Goal: Transaction & Acquisition: Purchase product/service

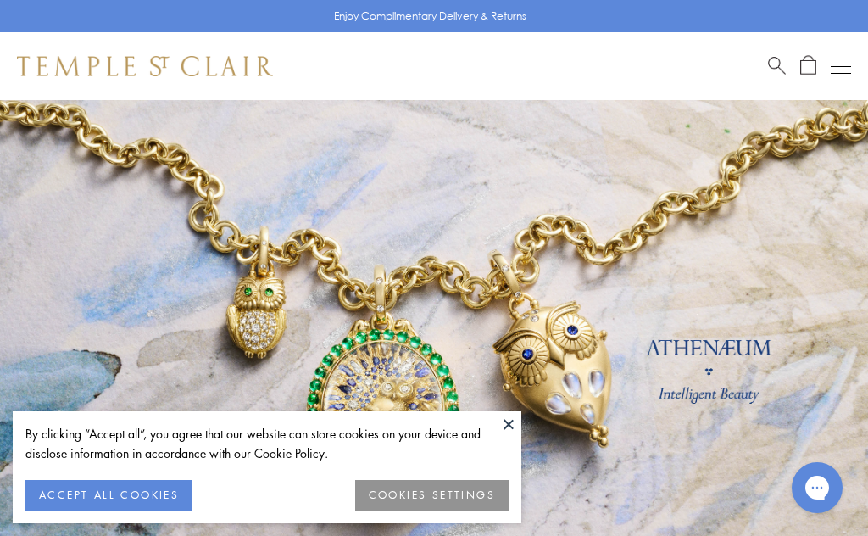
click at [501, 431] on button at bounding box center [508, 423] width 25 height 25
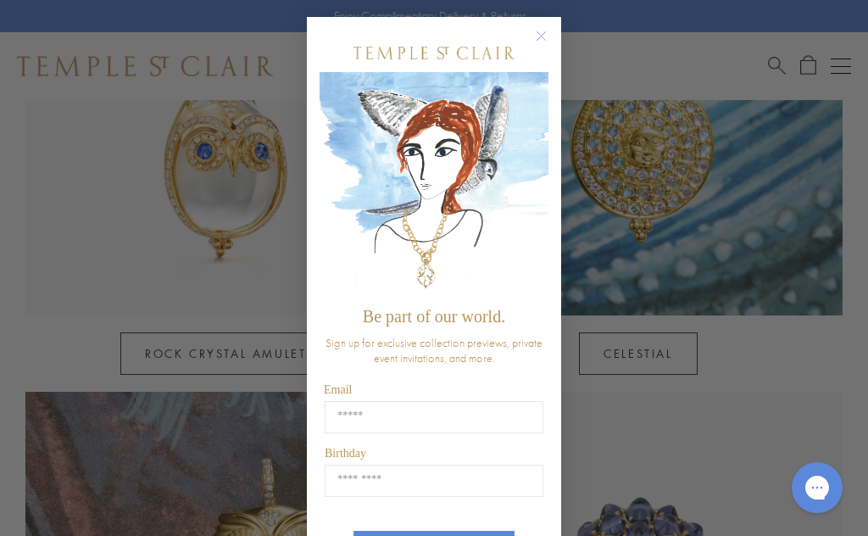
scroll to position [930, 0]
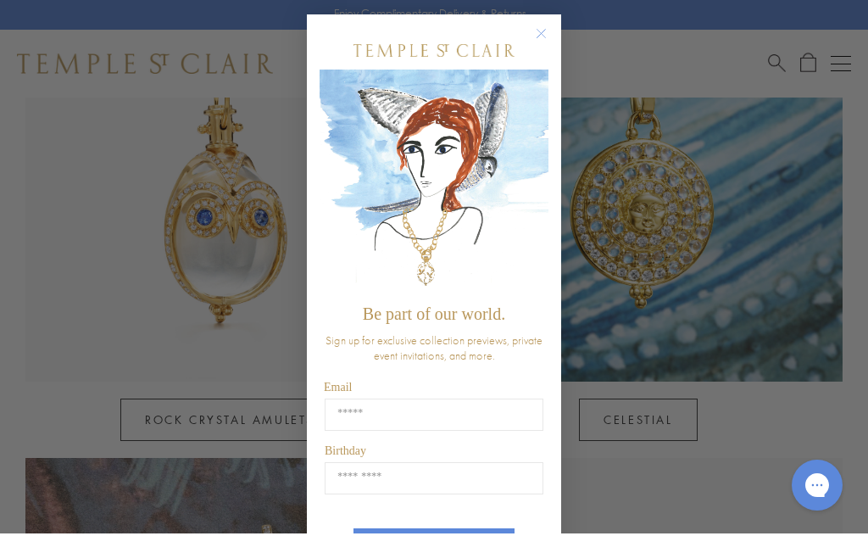
click at [531, 42] on icon "Close dialog" at bounding box center [541, 35] width 21 height 21
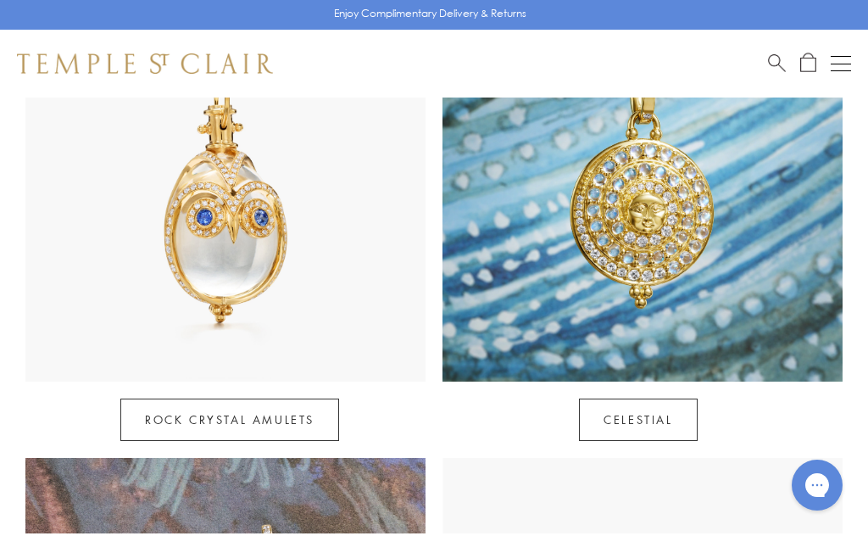
click at [684, 209] on img at bounding box center [642, 184] width 400 height 400
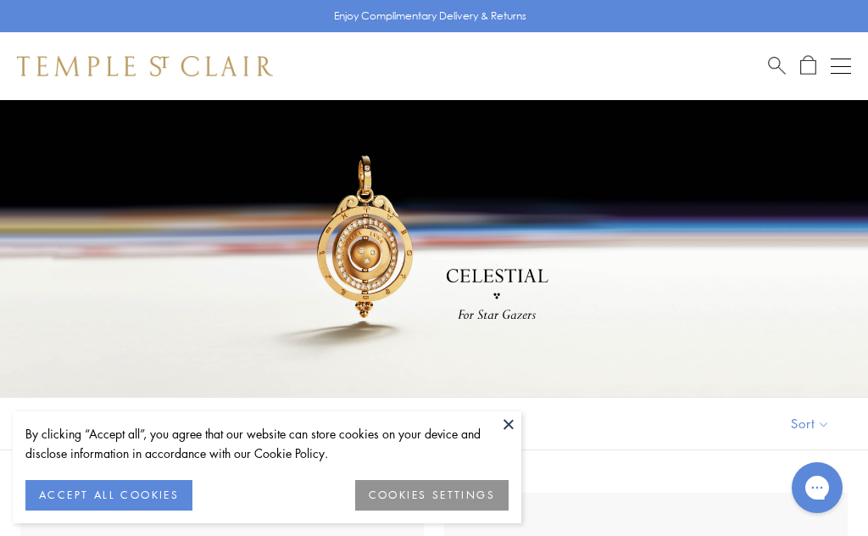
click at [513, 423] on button at bounding box center [508, 423] width 25 height 25
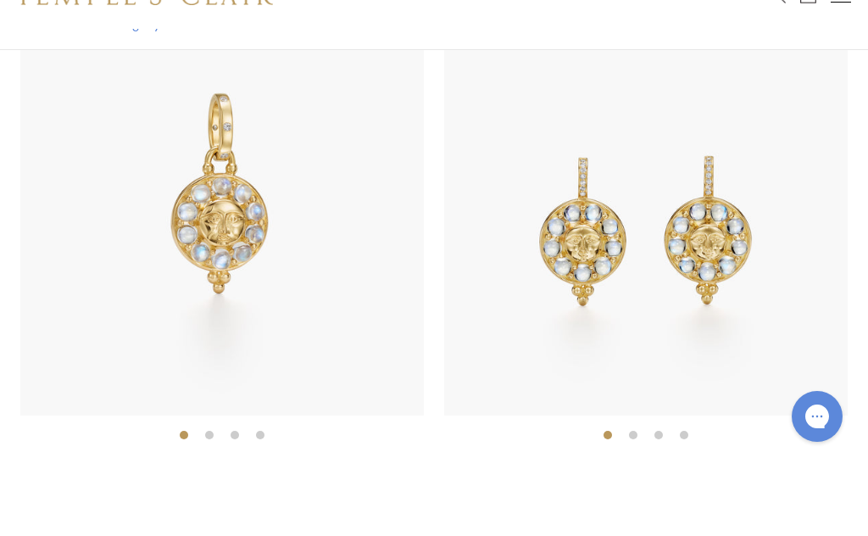
scroll to position [426, 0]
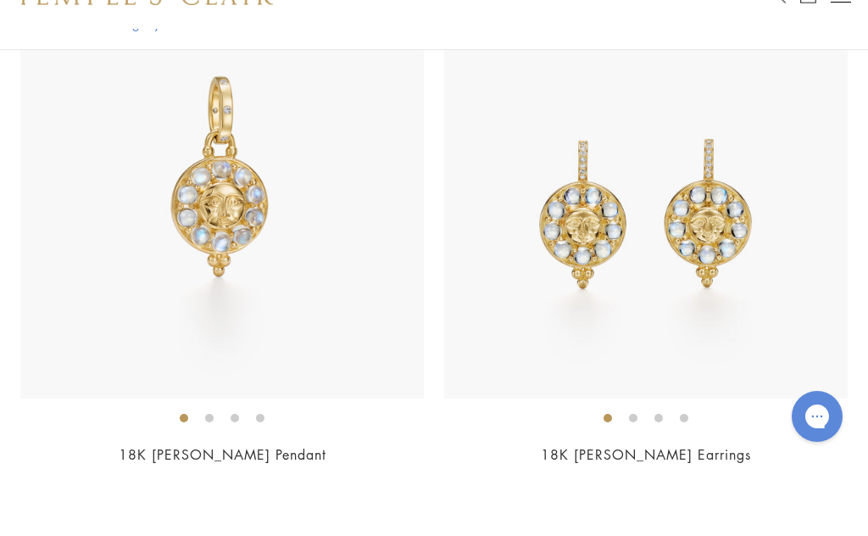
click at [620, 254] on img at bounding box center [645, 267] width 403 height 403
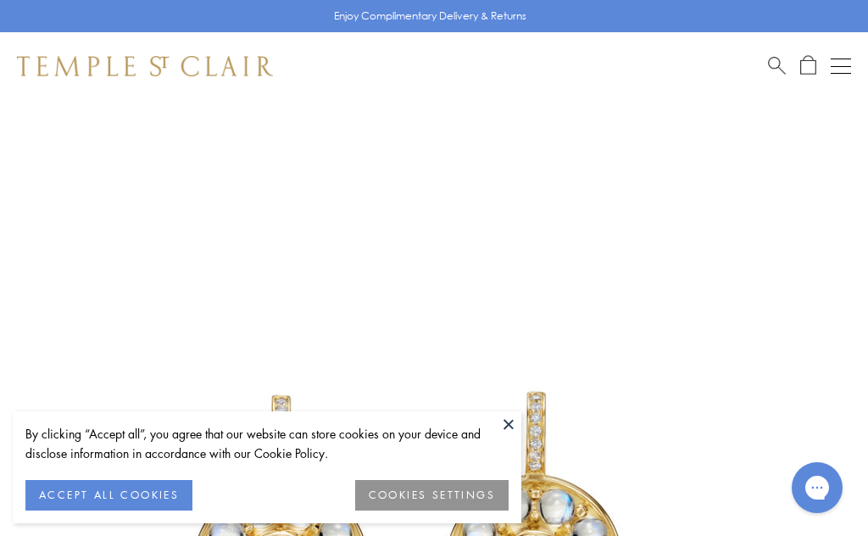
click at [515, 406] on img at bounding box center [408, 508] width 817 height 817
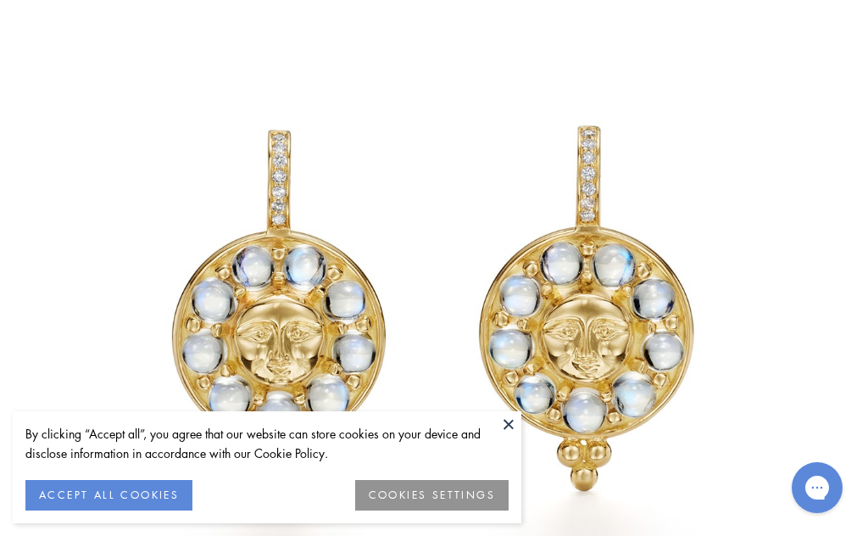
click at [513, 417] on button at bounding box center [508, 423] width 25 height 25
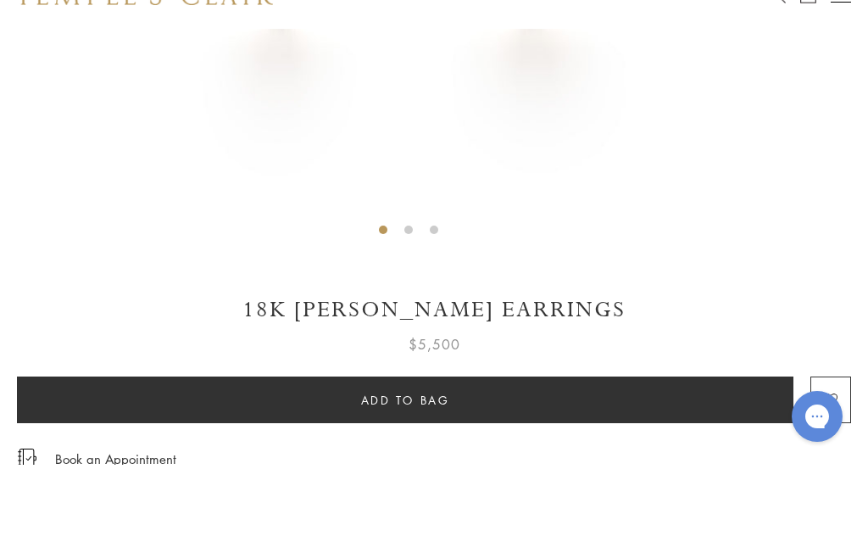
scroll to position [623, 0]
